Goal: Transaction & Acquisition: Purchase product/service

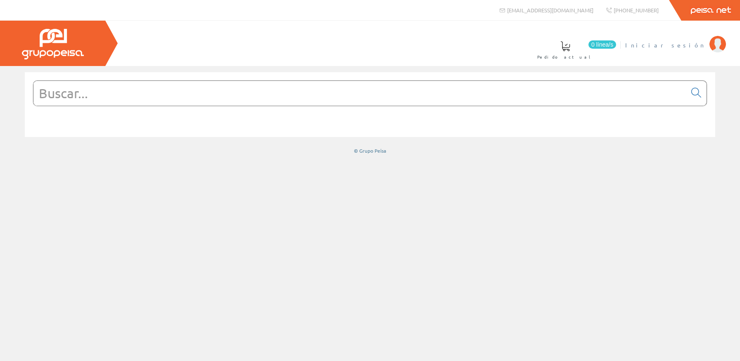
click at [686, 50] on li "Iniciar sesión" at bounding box center [675, 50] width 105 height 32
click at [686, 49] on span "Iniciar sesión" at bounding box center [665, 45] width 80 height 8
click at [327, 101] on input "text" at bounding box center [359, 93] width 653 height 25
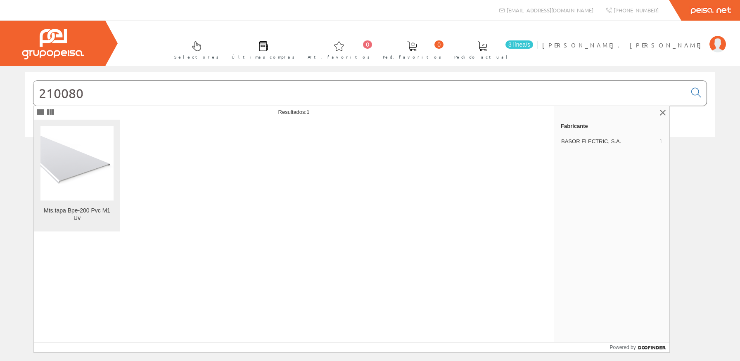
type input "210080"
click at [90, 178] on img at bounding box center [76, 163] width 73 height 55
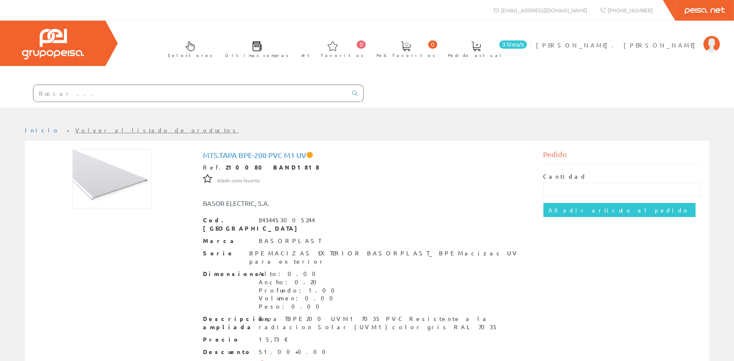
click at [146, 82] on div at bounding box center [182, 94] width 364 height 28
click at [154, 90] on input "text" at bounding box center [190, 93] width 314 height 17
click at [155, 91] on input "text" at bounding box center [190, 93] width 314 height 17
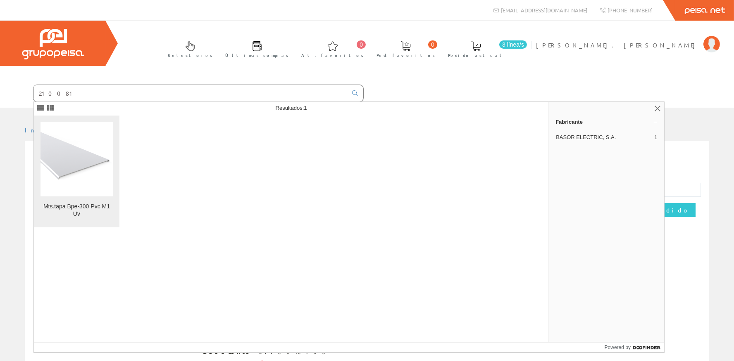
type input "210081"
click at [47, 151] on img at bounding box center [76, 159] width 72 height 54
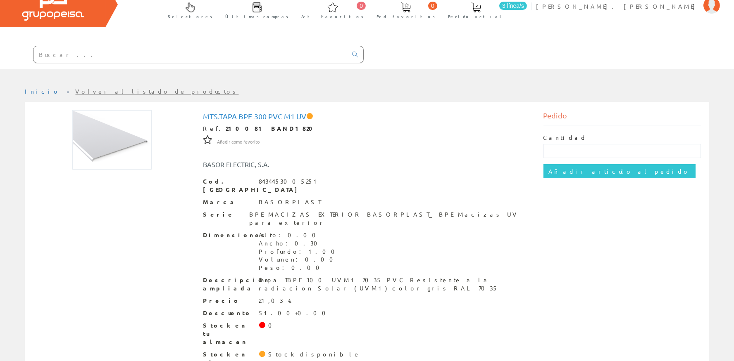
scroll to position [46, 0]
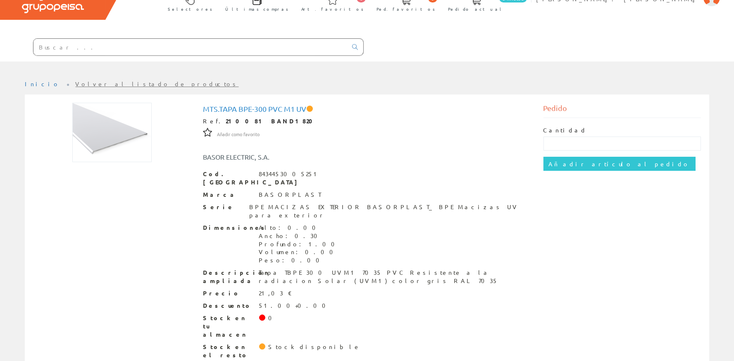
click at [592, 137] on div "Cantidad" at bounding box center [622, 138] width 158 height 24
click at [592, 139] on input "text" at bounding box center [622, 144] width 158 height 14
type input "3"
click at [599, 166] on input "Añadir artículo al pedido" at bounding box center [619, 164] width 152 height 14
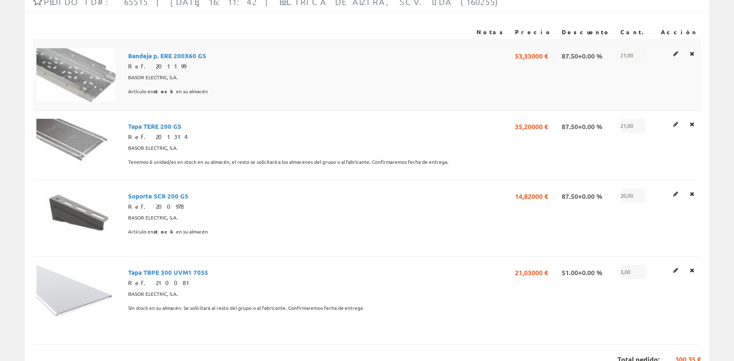
scroll to position [148, 0]
click at [692, 54] on icon at bounding box center [691, 53] width 5 height 6
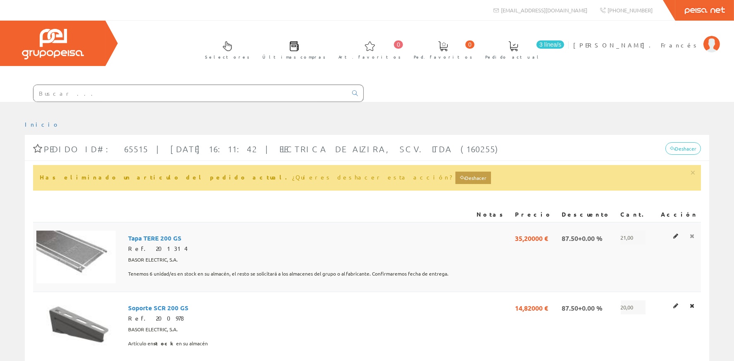
click at [692, 235] on icon at bounding box center [691, 236] width 5 height 6
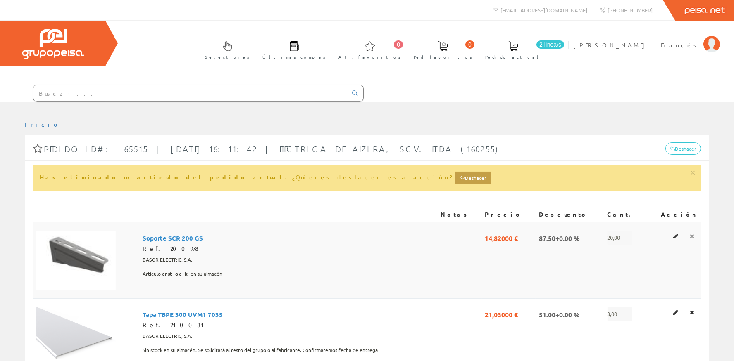
click at [693, 237] on icon at bounding box center [691, 236] width 5 height 6
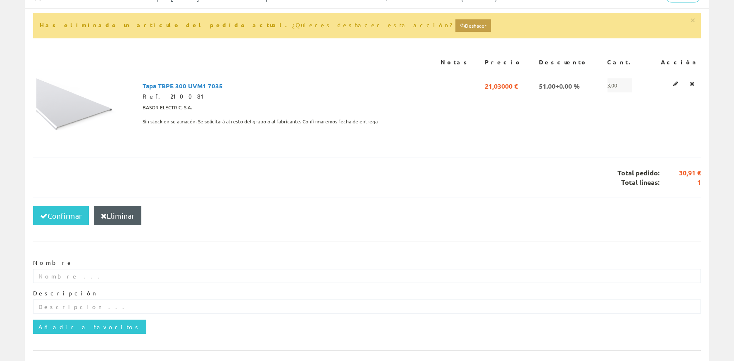
scroll to position [179, 0]
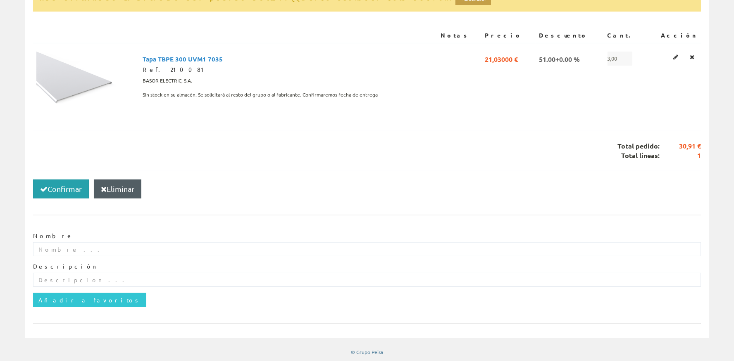
click at [64, 189] on button "Confirmar" at bounding box center [61, 189] width 56 height 19
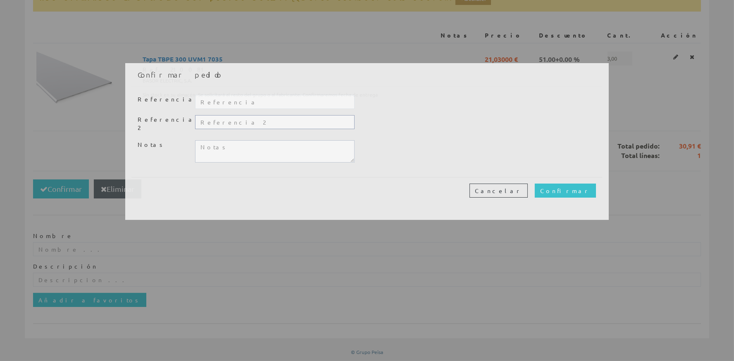
click at [232, 121] on input "text" at bounding box center [274, 122] width 159 height 14
click at [247, 104] on input "text" at bounding box center [274, 102] width 159 height 14
type input "20313"
click at [582, 186] on input "Confirmar" at bounding box center [565, 191] width 61 height 14
